Goal: Information Seeking & Learning: Learn about a topic

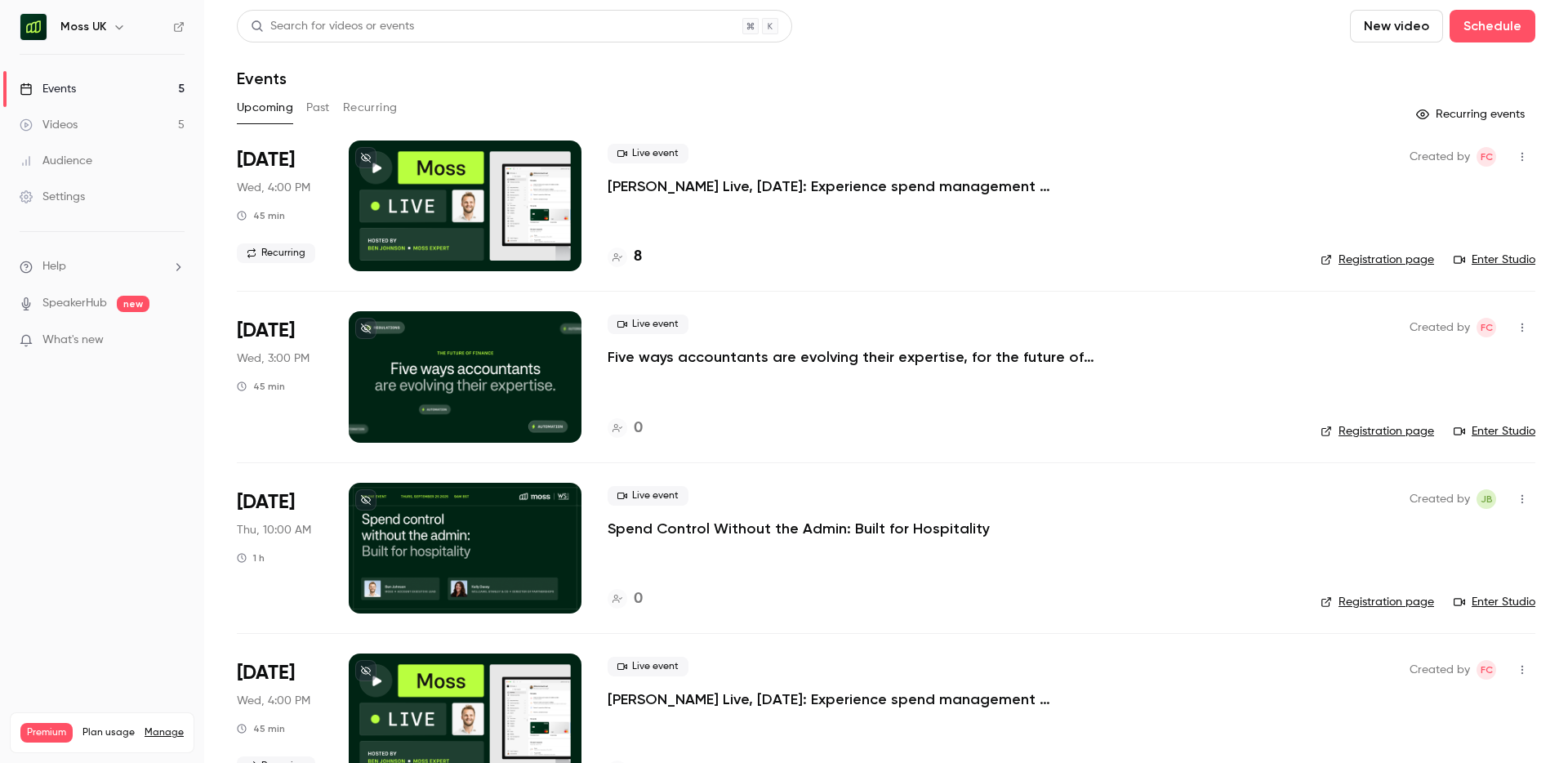
click at [640, 253] on h4 "8" at bounding box center [638, 257] width 8 height 22
click at [642, 254] on h4 "8" at bounding box center [638, 257] width 8 height 22
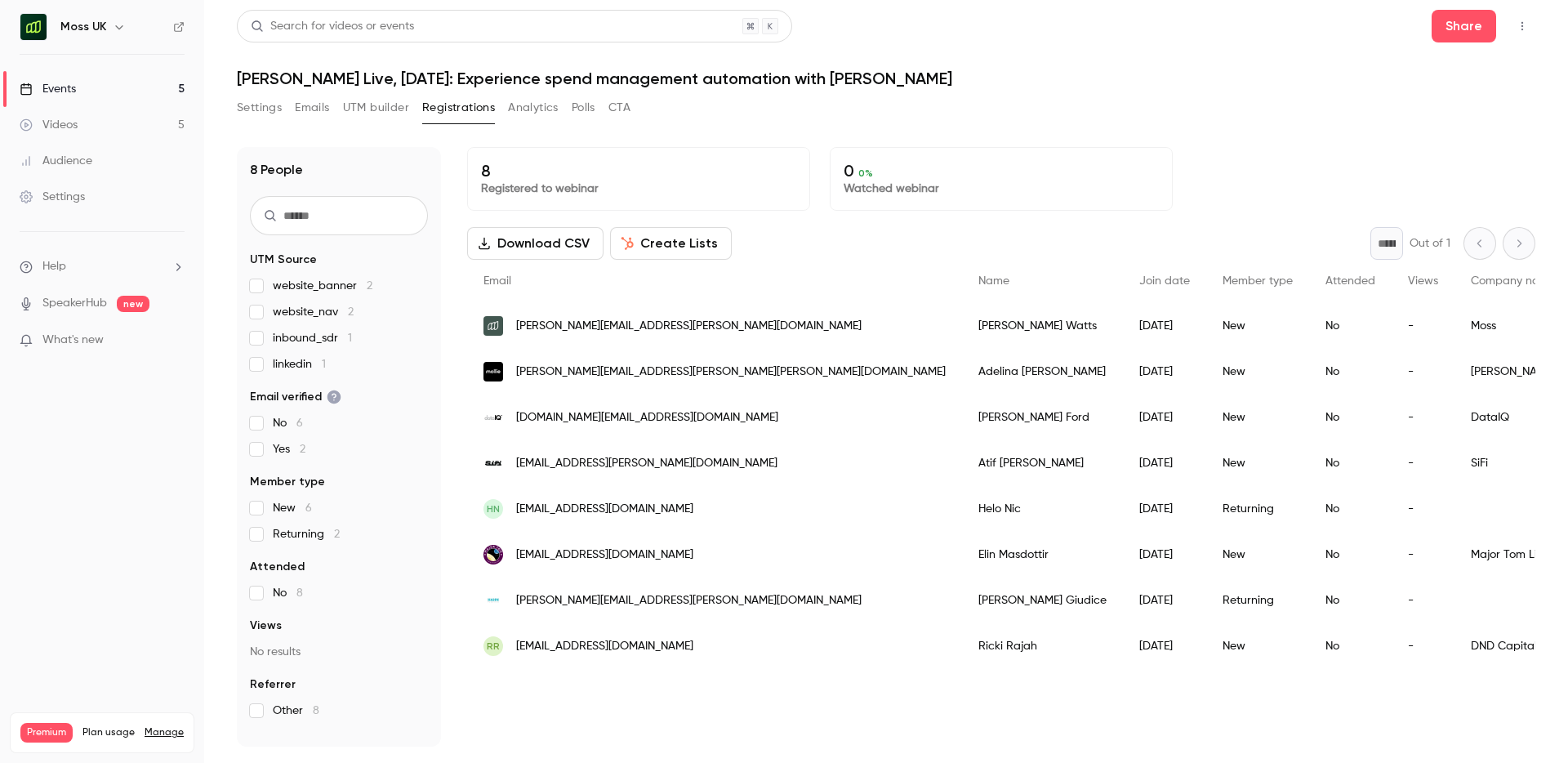
click at [962, 381] on div "Adelina Paul" at bounding box center [1043, 372] width 161 height 45
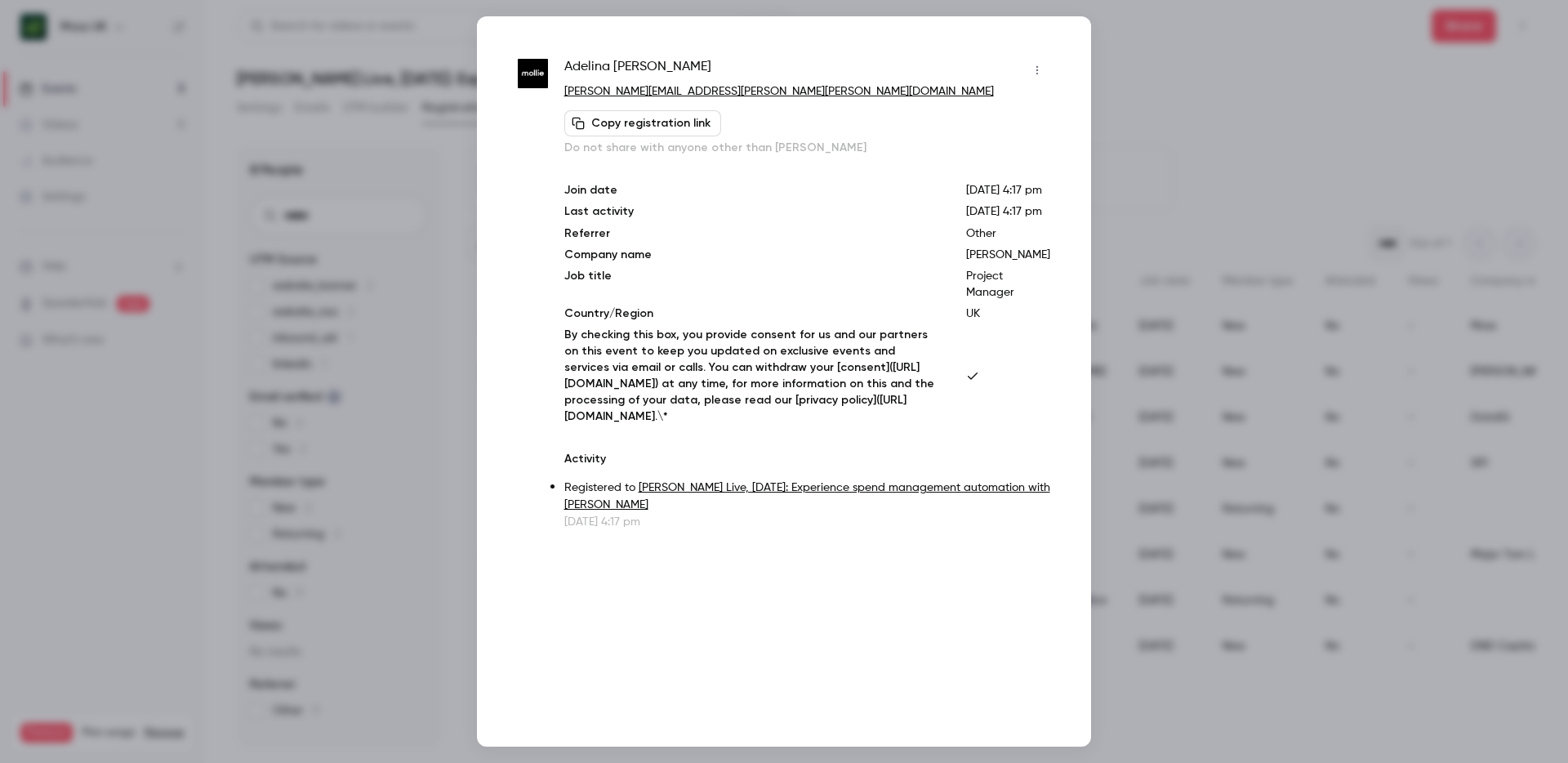
click at [1152, 104] on div at bounding box center [784, 381] width 1568 height 763
